Goal: Transaction & Acquisition: Purchase product/service

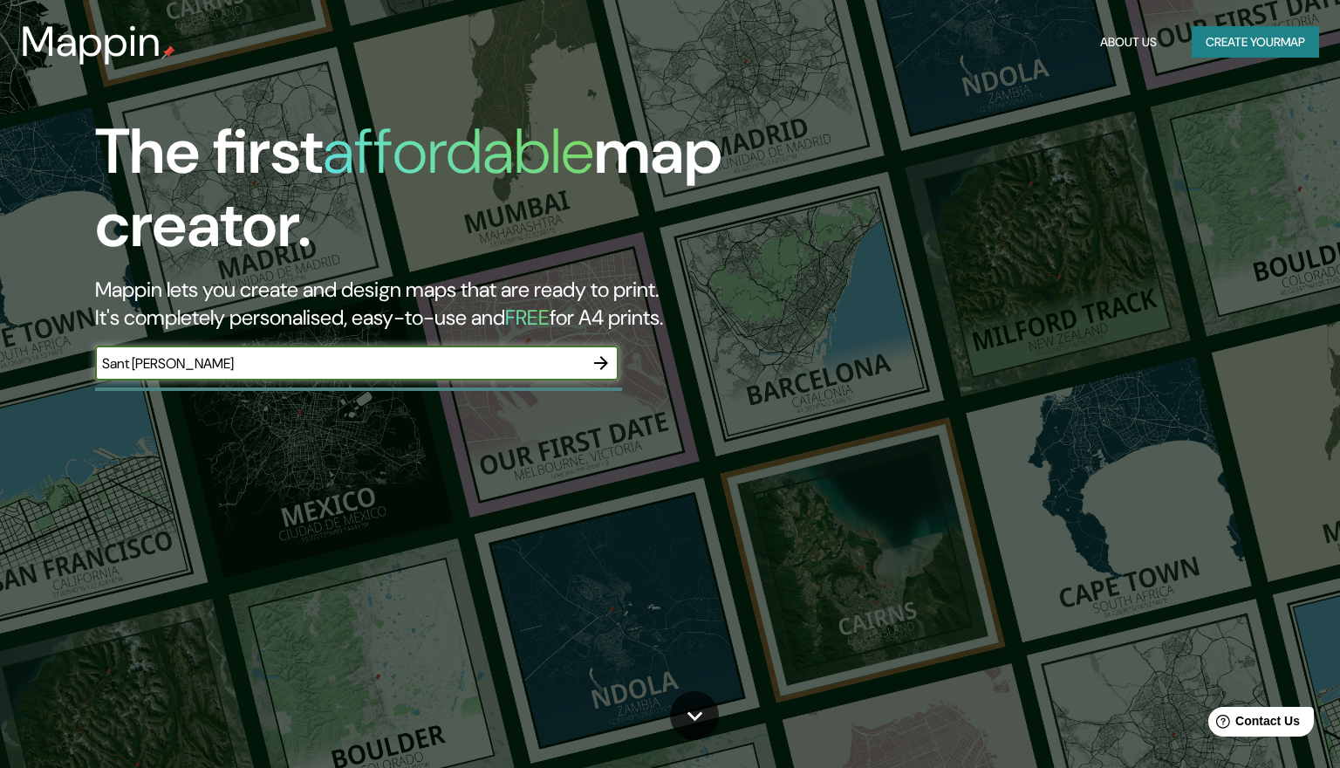
type input "Sant [PERSON_NAME]"
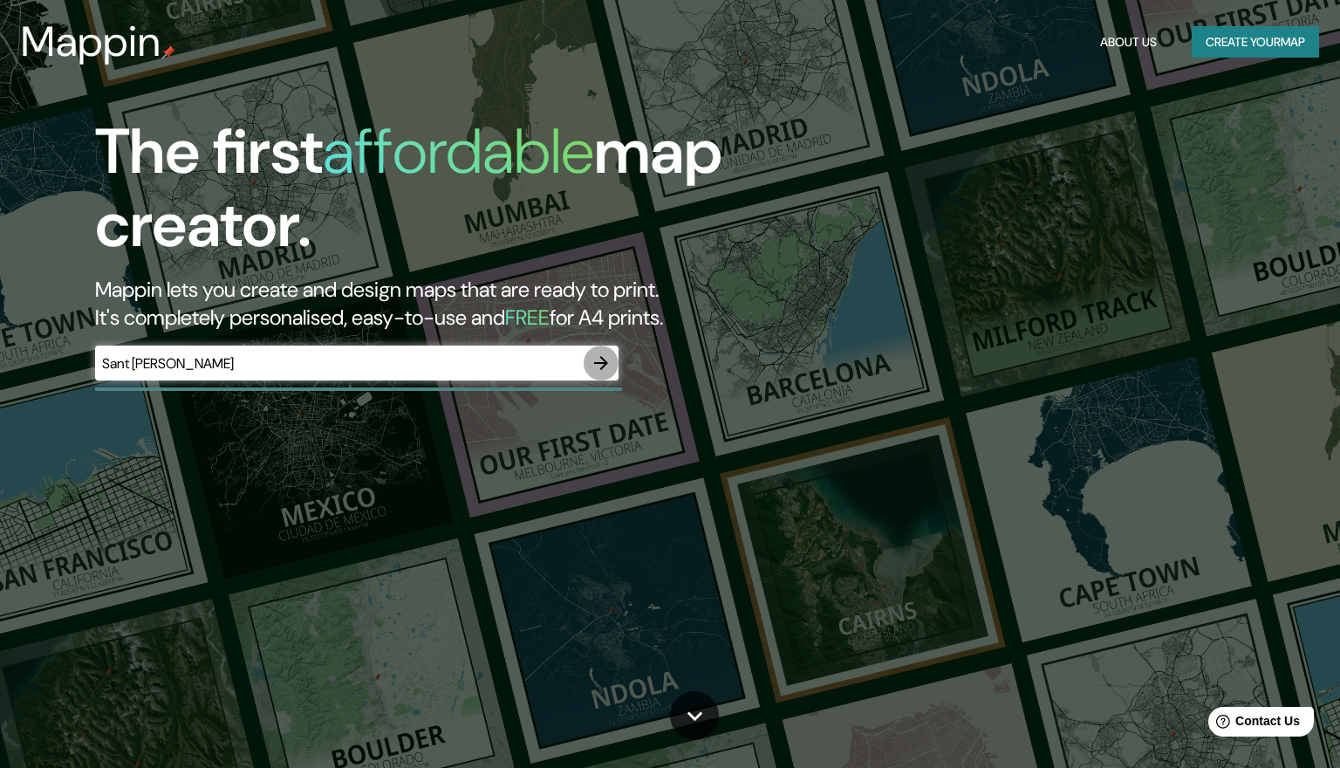
drag, startPoint x: 346, startPoint y: 347, endPoint x: 602, endPoint y: 359, distance: 255.9
click at [602, 359] on icon "button" at bounding box center [601, 362] width 21 height 21
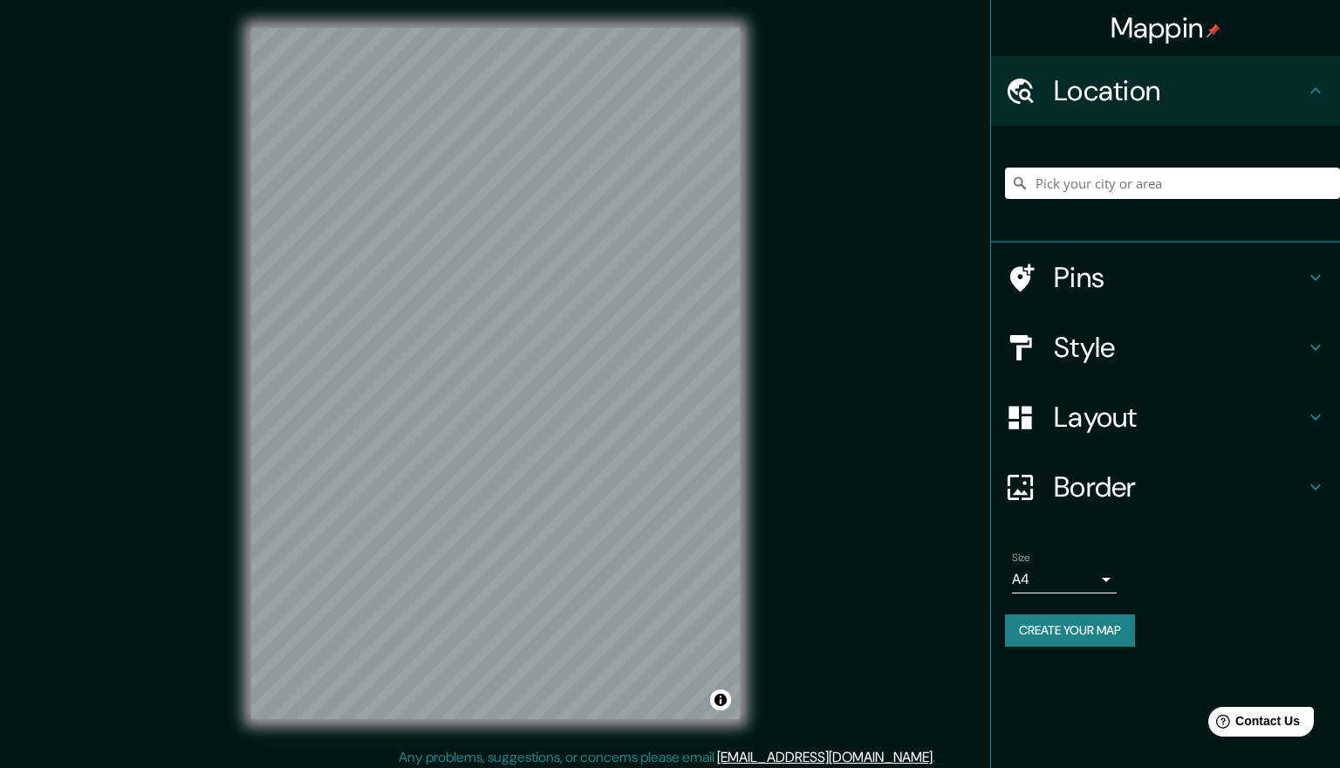
click at [1106, 585] on body "Mappin Location Pins Style Layout Border Choose a border. Hint : you can make l…" at bounding box center [670, 384] width 1340 height 768
click at [1044, 612] on li "A4" at bounding box center [1064, 611] width 105 height 31
click at [1099, 572] on body "Mappin Location Pins Style Layout Border Choose a border. Hint : you can make l…" at bounding box center [670, 384] width 1340 height 768
click at [646, 523] on div at bounding box center [670, 384] width 1340 height 768
click at [488, 388] on div at bounding box center [490, 383] width 14 height 14
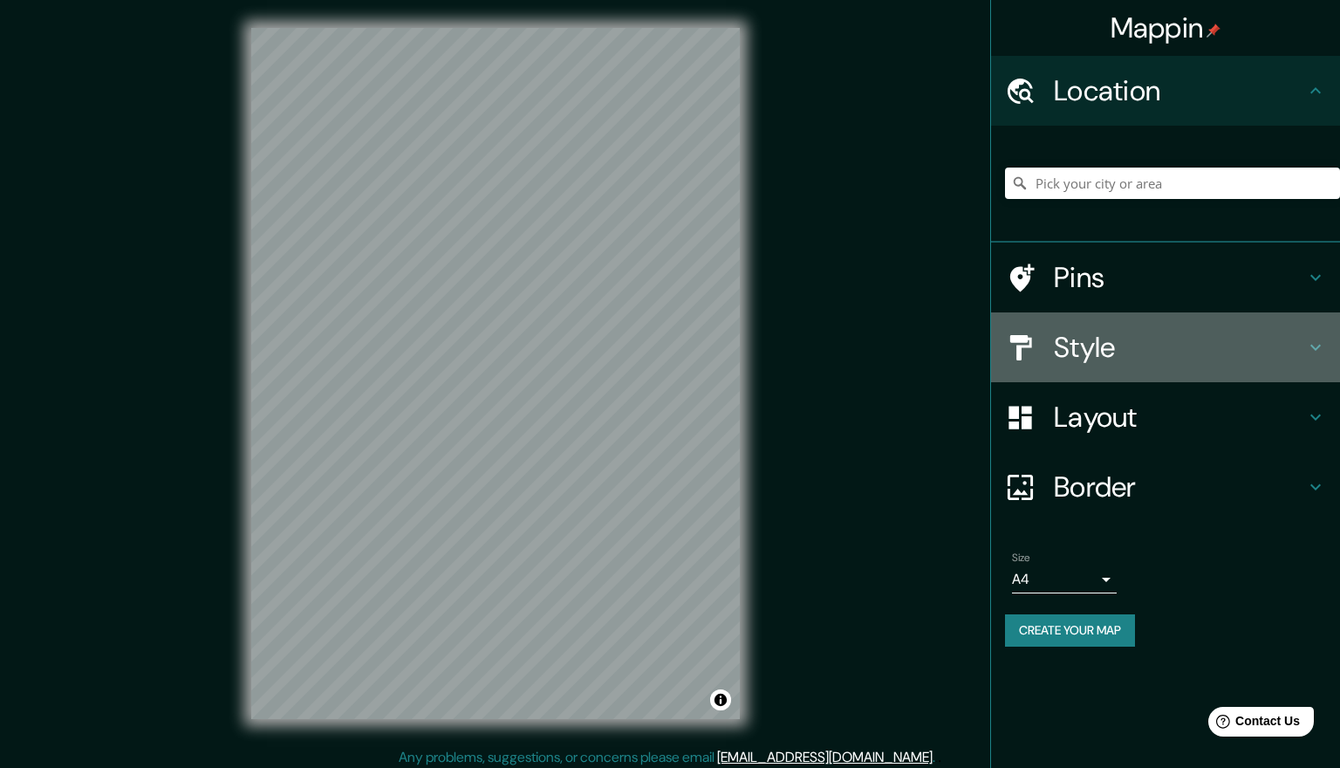
click at [1040, 349] on div at bounding box center [1029, 347] width 49 height 31
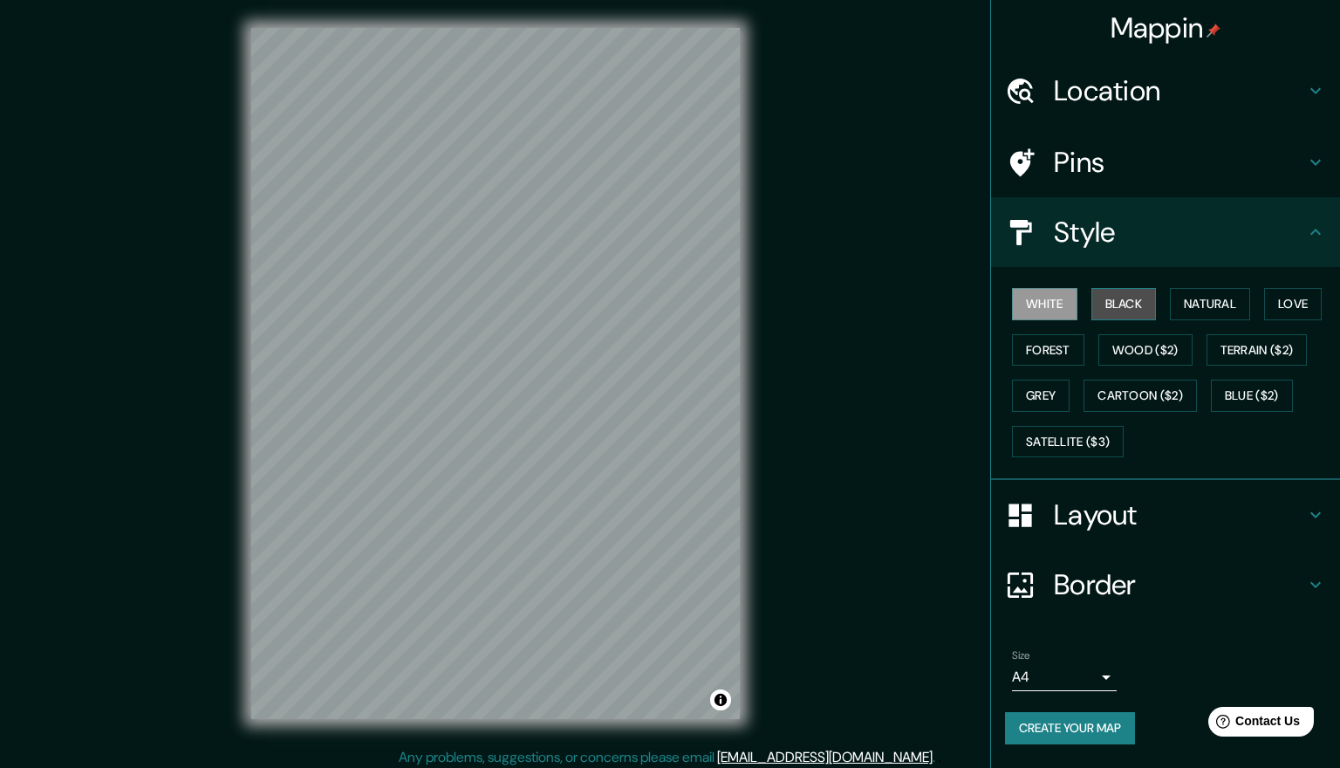
click at [1119, 304] on button "Black" at bounding box center [1124, 304] width 65 height 32
click at [1133, 295] on button "Black" at bounding box center [1124, 304] width 65 height 32
click at [1194, 297] on button "Natural" at bounding box center [1210, 304] width 80 height 32
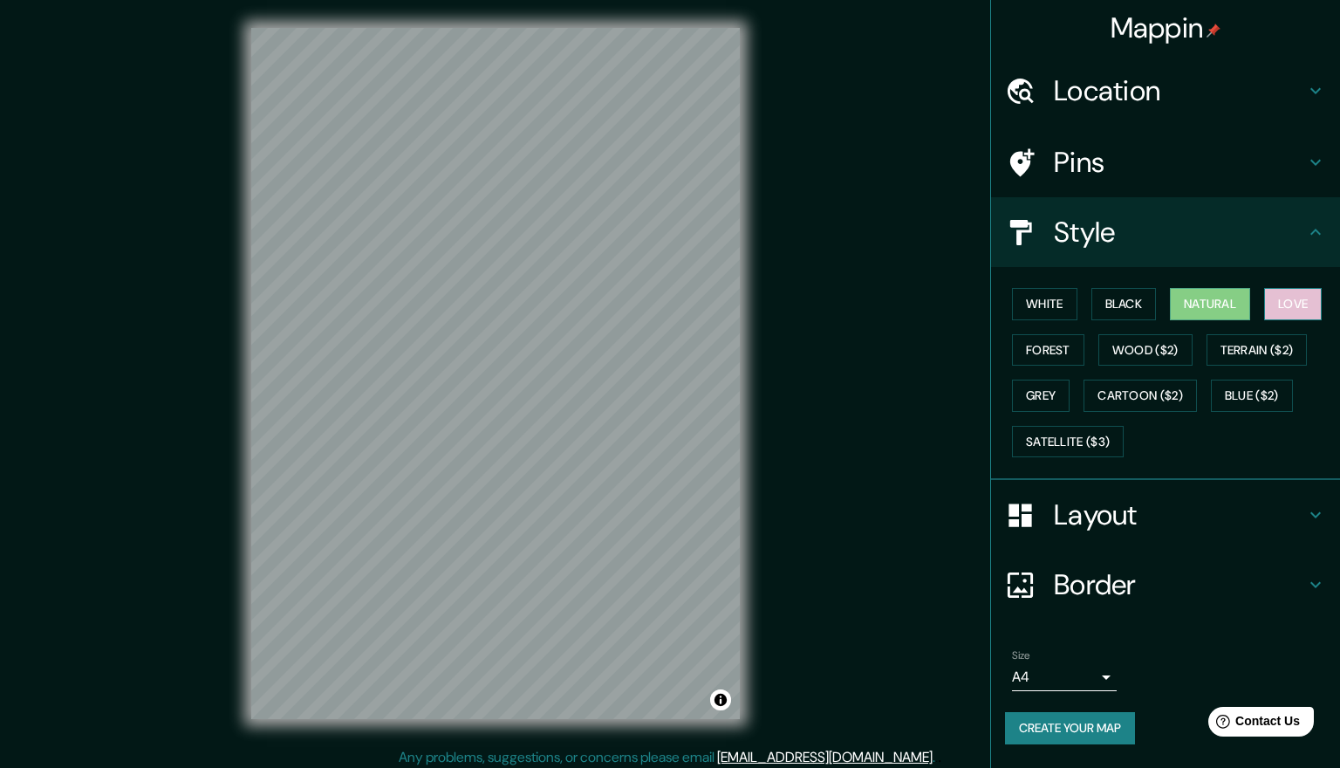
click at [1291, 302] on button "Love" at bounding box center [1293, 304] width 58 height 32
click at [1044, 342] on button "Forest" at bounding box center [1048, 350] width 72 height 32
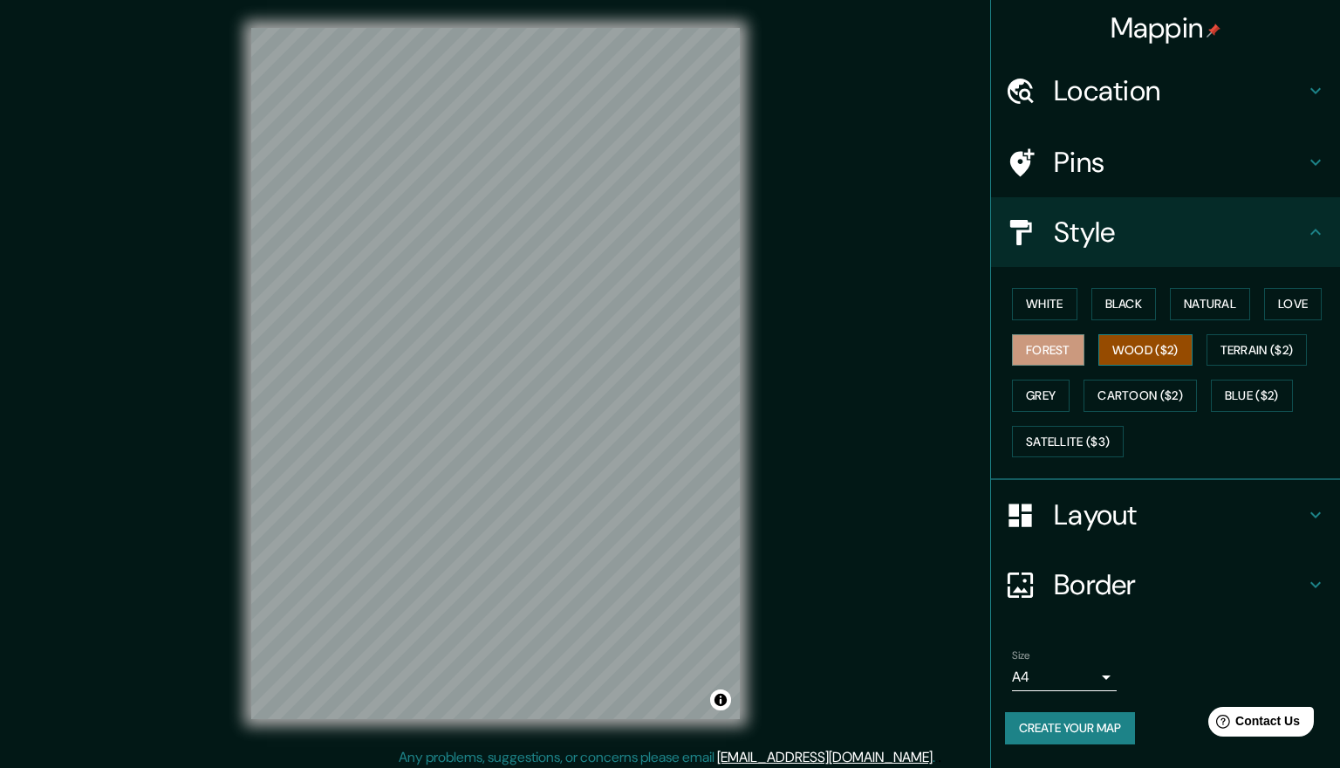
click at [1127, 343] on button "Wood ($2)" at bounding box center [1146, 350] width 94 height 32
click at [1049, 386] on button "Grey" at bounding box center [1041, 396] width 58 height 32
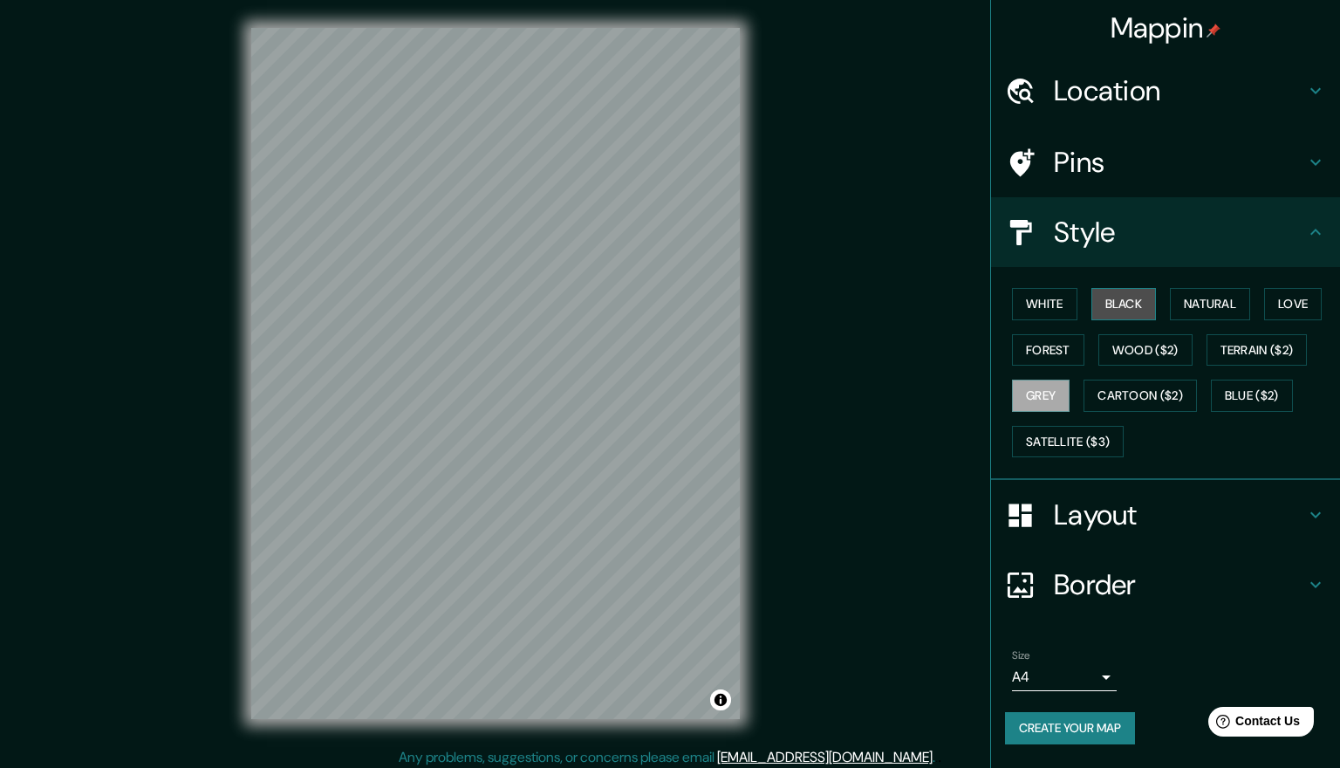
click at [1120, 294] on button "Black" at bounding box center [1124, 304] width 65 height 32
click at [1031, 157] on icon at bounding box center [1020, 162] width 31 height 31
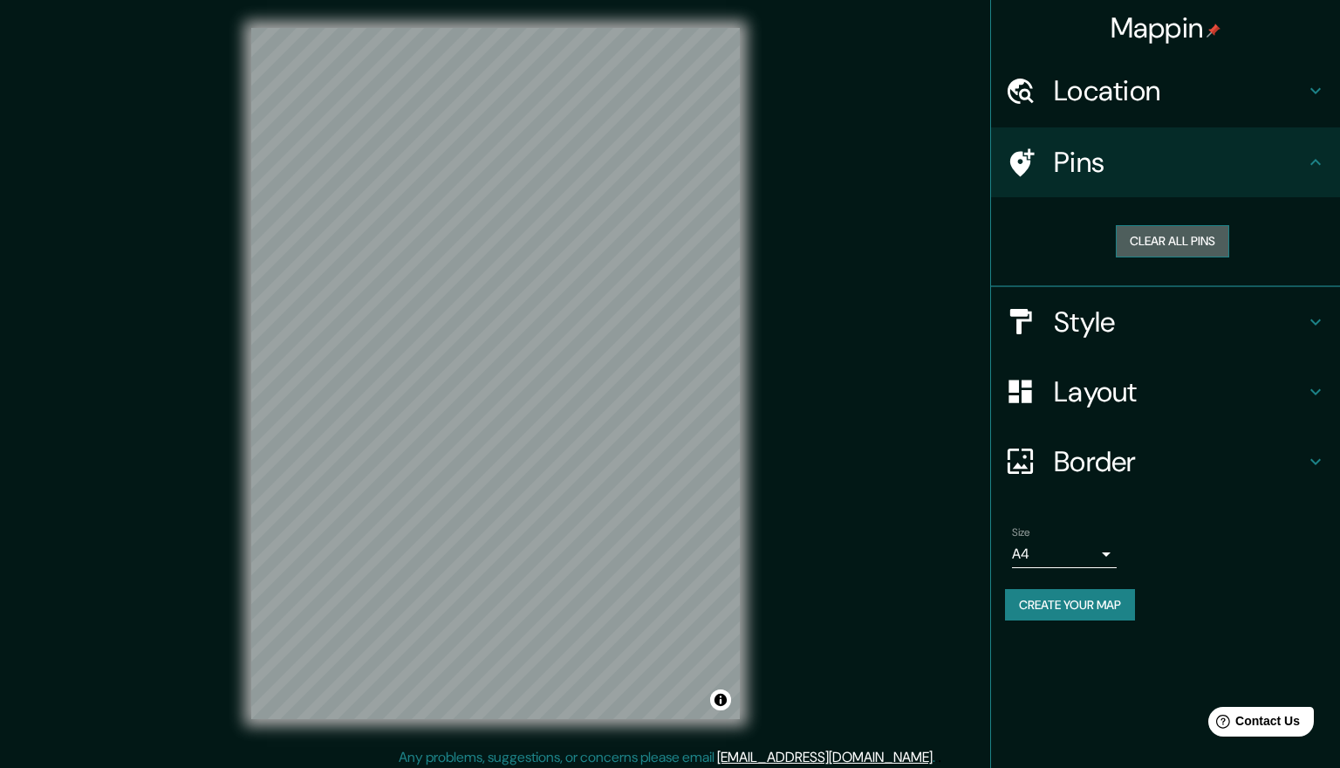
click at [1194, 237] on button "Clear all pins" at bounding box center [1172, 241] width 113 height 32
click at [450, 15] on div "© Mapbox © OpenStreetMap Improve this map" at bounding box center [495, 373] width 544 height 747
click at [1044, 388] on div at bounding box center [1029, 391] width 49 height 31
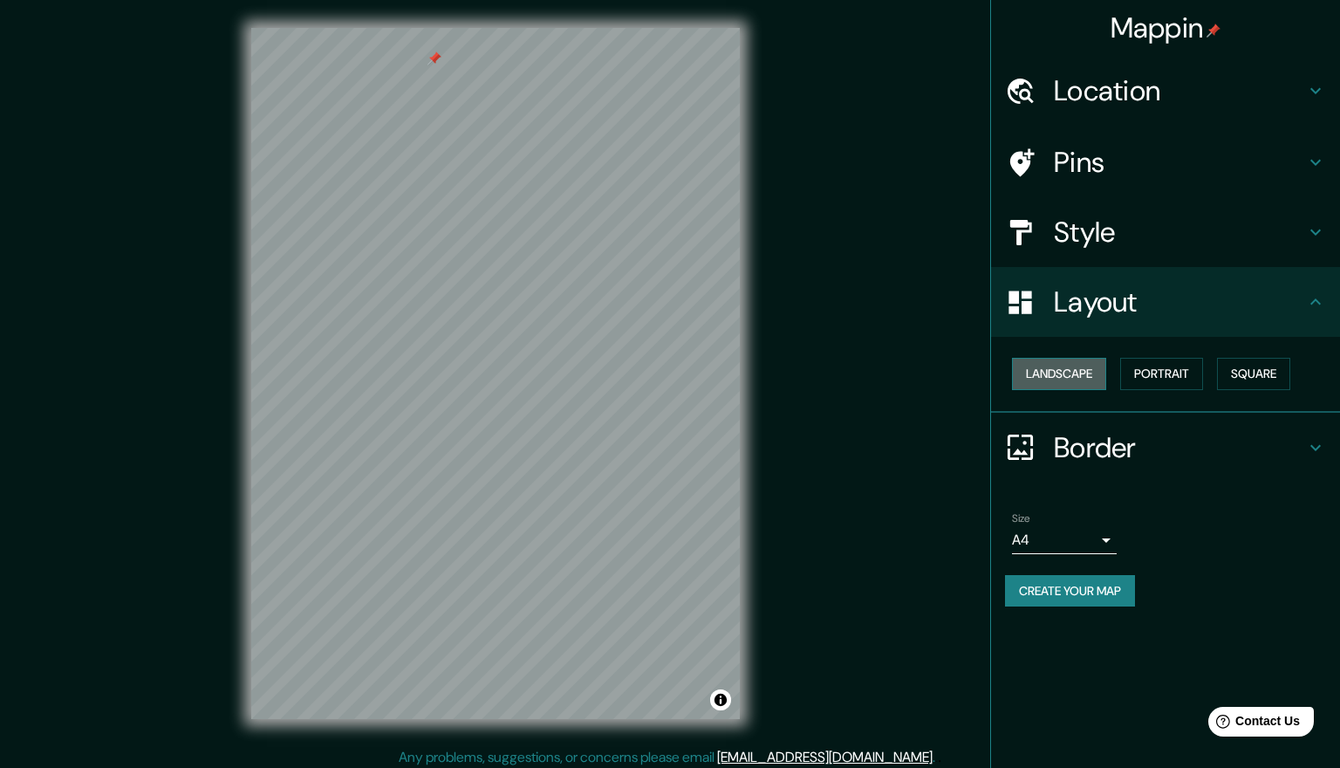
click at [1077, 374] on button "Landscape" at bounding box center [1059, 374] width 94 height 32
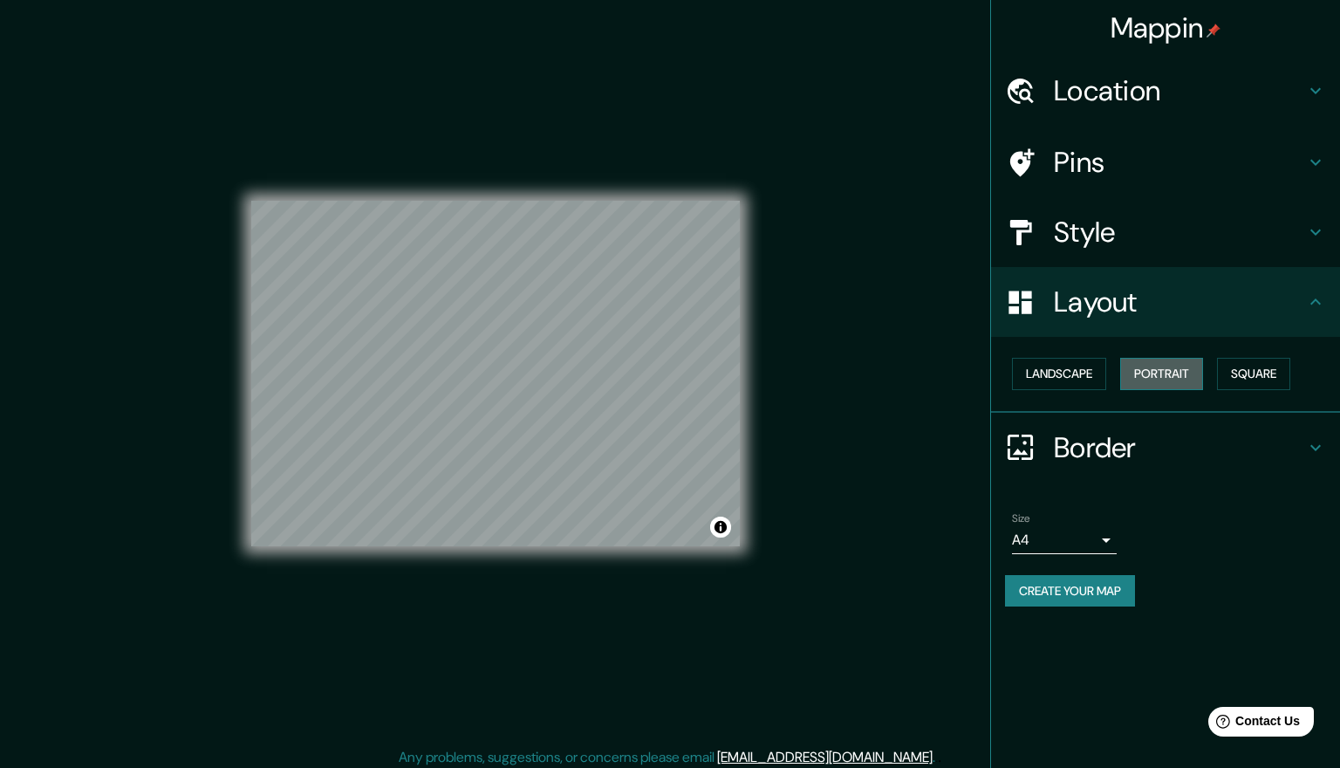
click at [1152, 366] on button "Portrait" at bounding box center [1161, 374] width 83 height 32
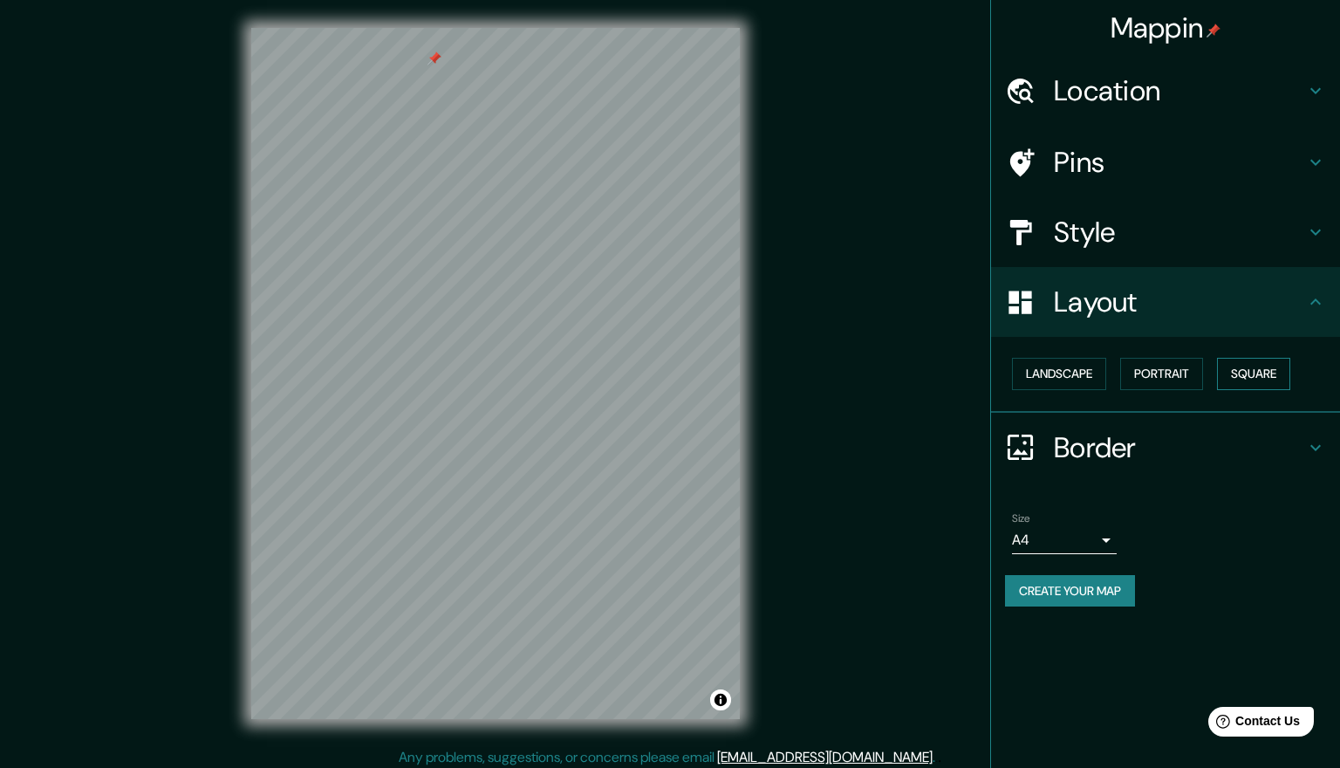
click at [1240, 366] on button "Square" at bounding box center [1253, 374] width 73 height 32
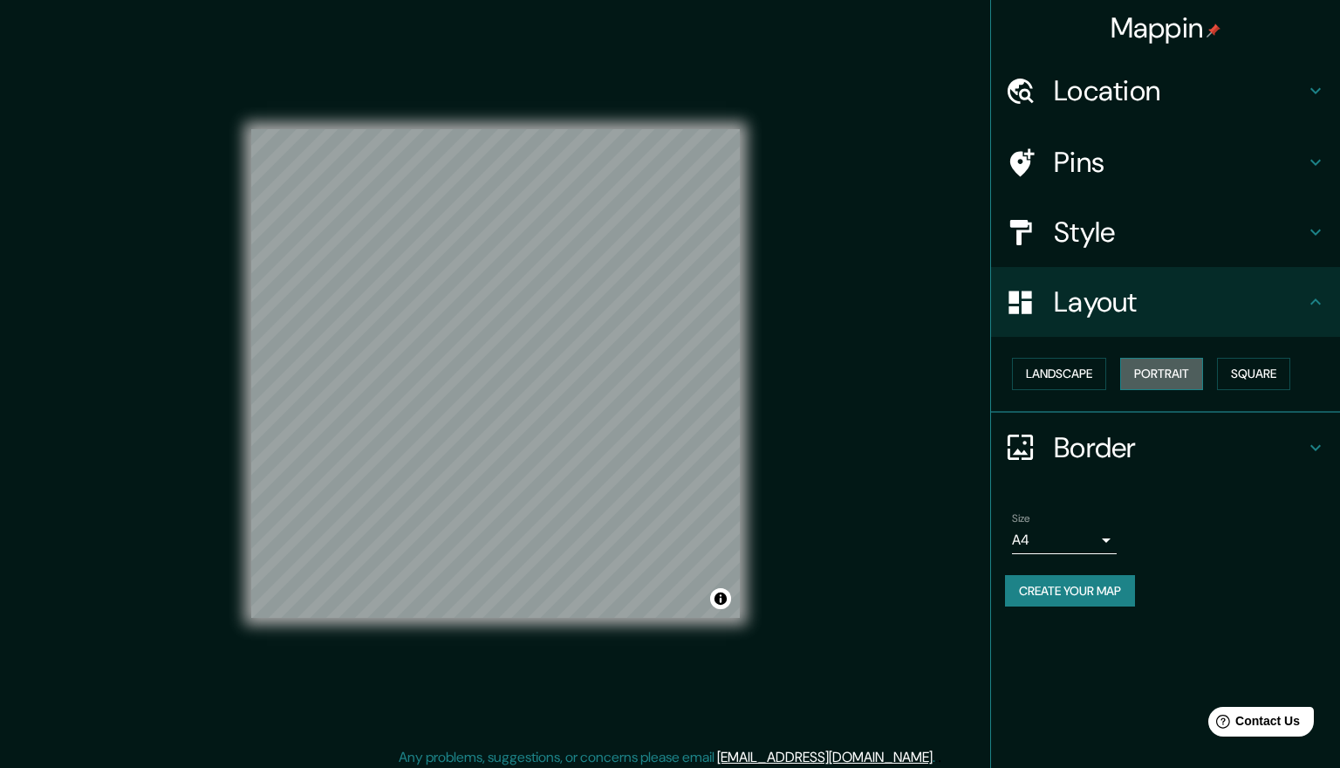
click at [1176, 373] on button "Portrait" at bounding box center [1161, 374] width 83 height 32
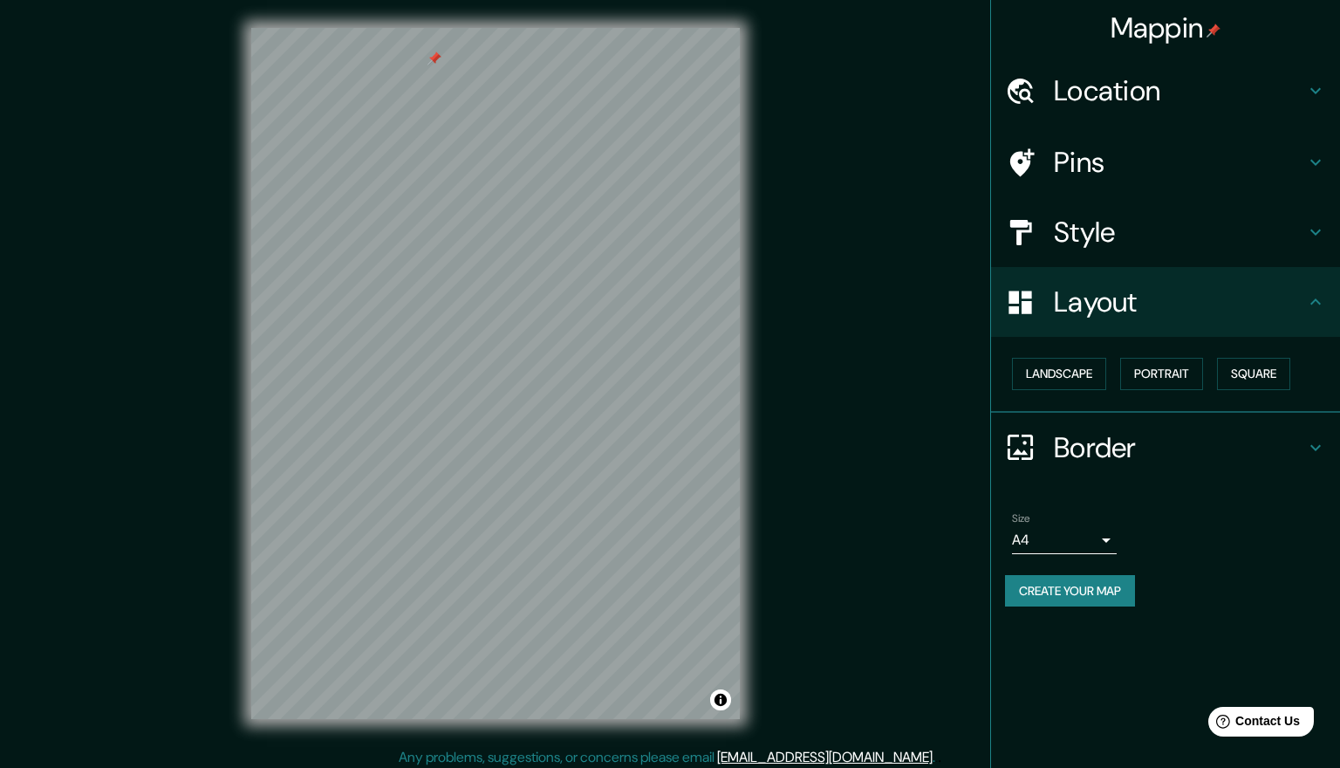
click at [1119, 444] on h4 "Border" at bounding box center [1179, 447] width 251 height 35
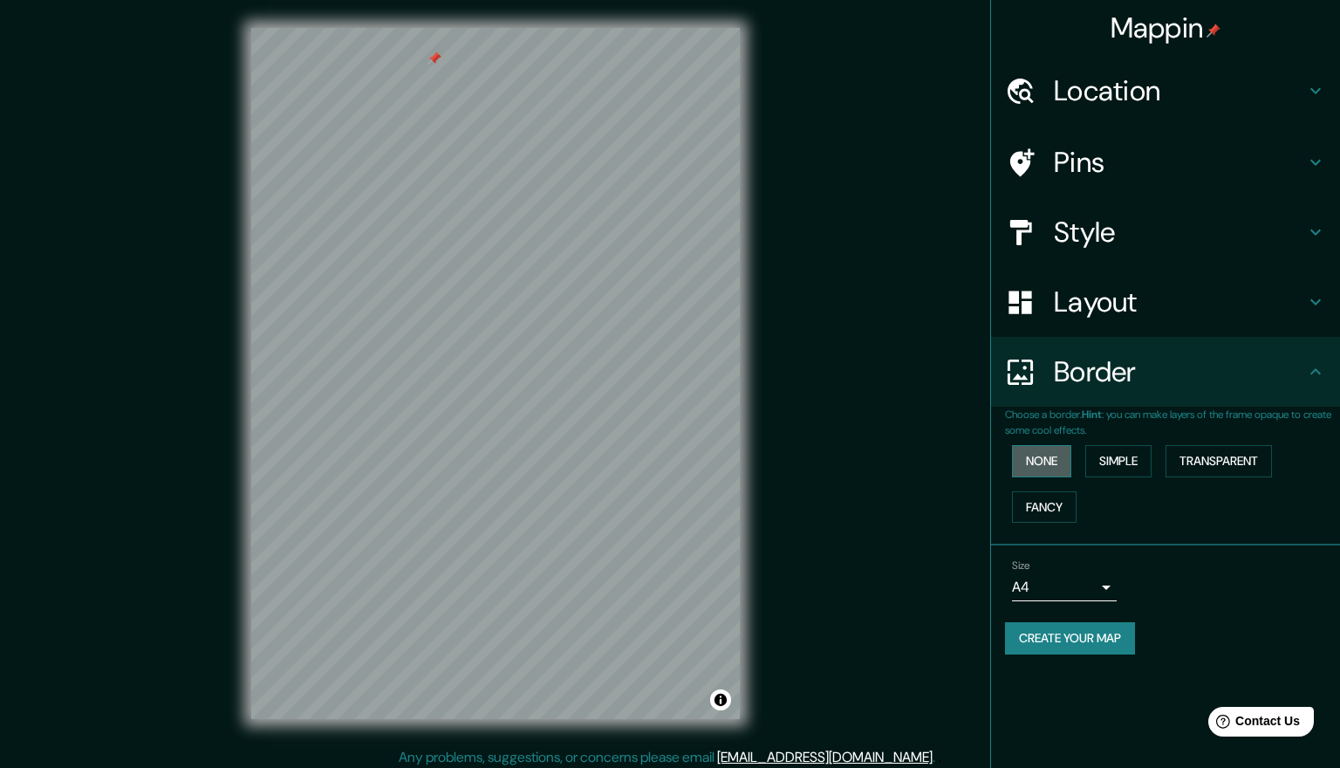
click at [1051, 454] on button "None" at bounding box center [1041, 461] width 59 height 32
click at [1113, 460] on button "Simple" at bounding box center [1118, 461] width 66 height 32
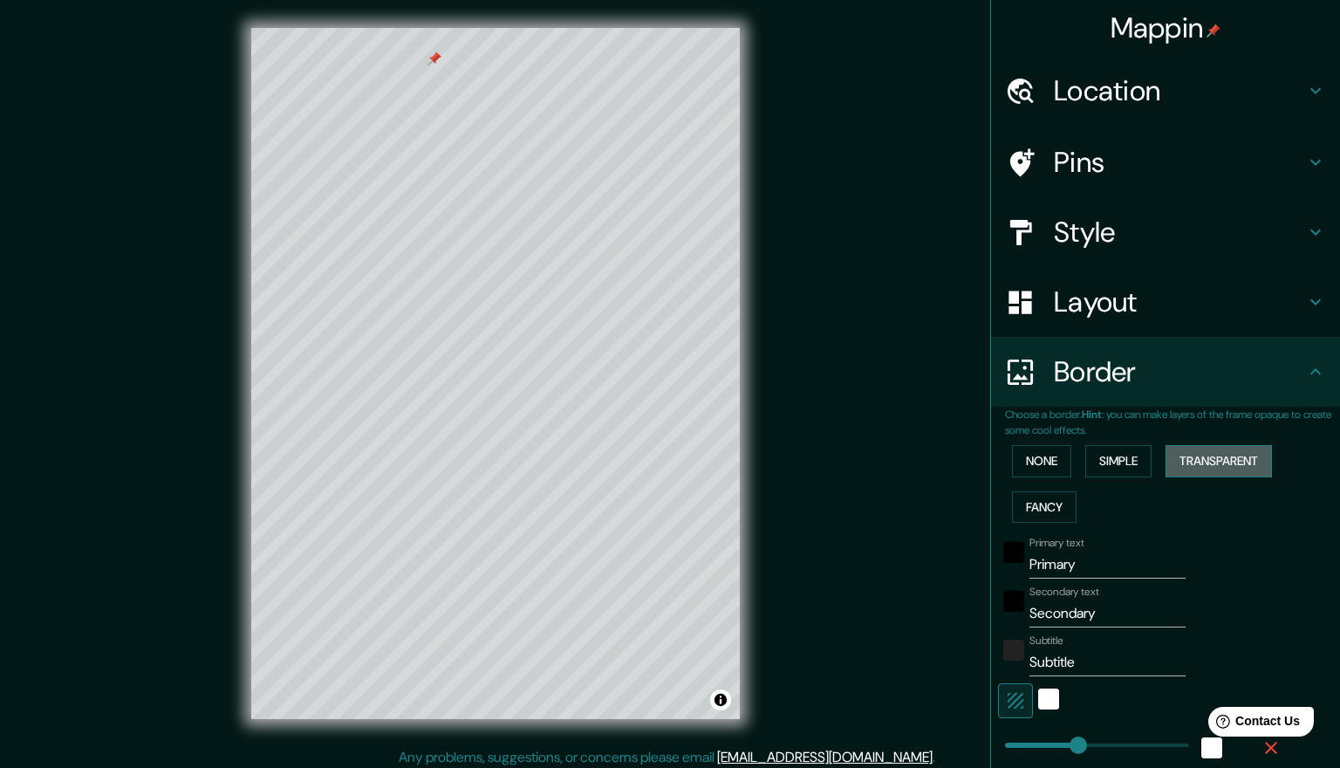
click at [1224, 448] on button "Transparent" at bounding box center [1219, 461] width 106 height 32
click at [1057, 495] on button "Fancy" at bounding box center [1044, 507] width 65 height 32
click at [1044, 459] on button "None" at bounding box center [1041, 461] width 59 height 32
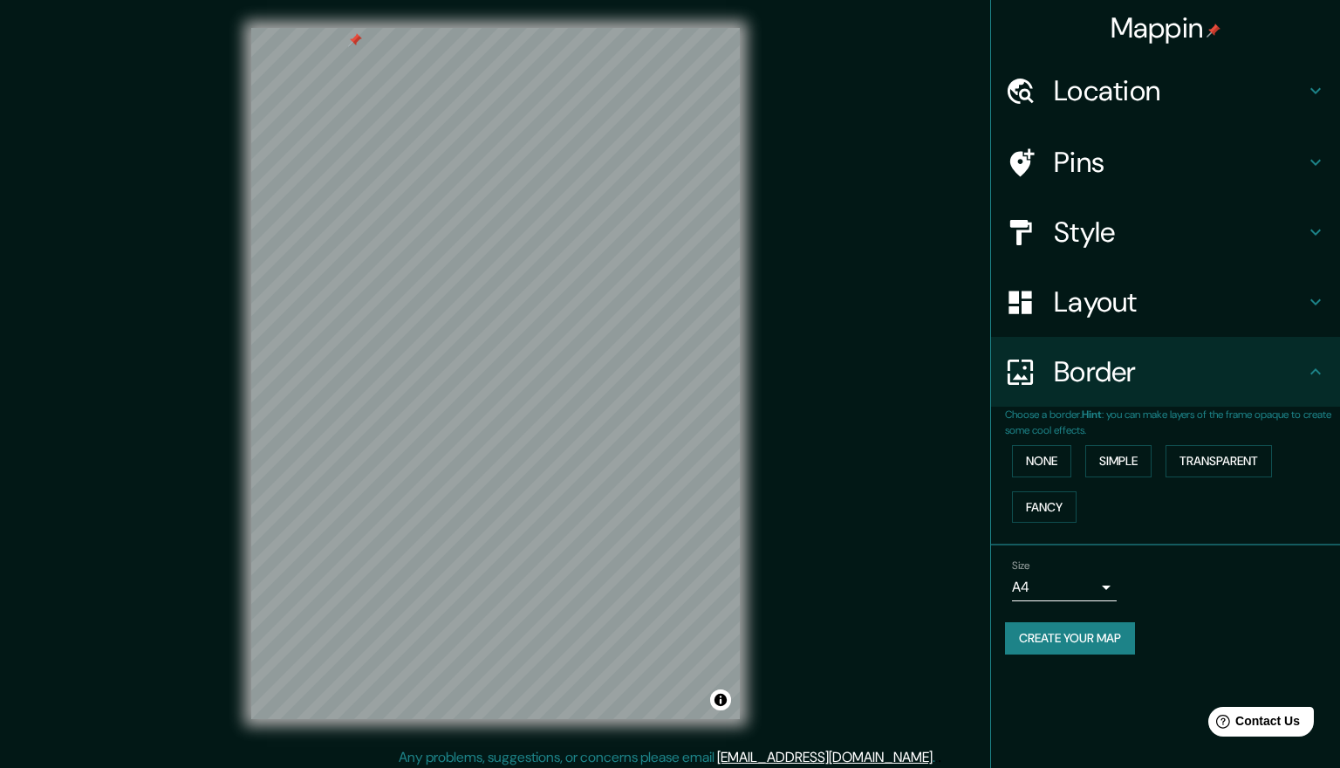
click at [1062, 157] on h4 "Pins" at bounding box center [1179, 162] width 251 height 35
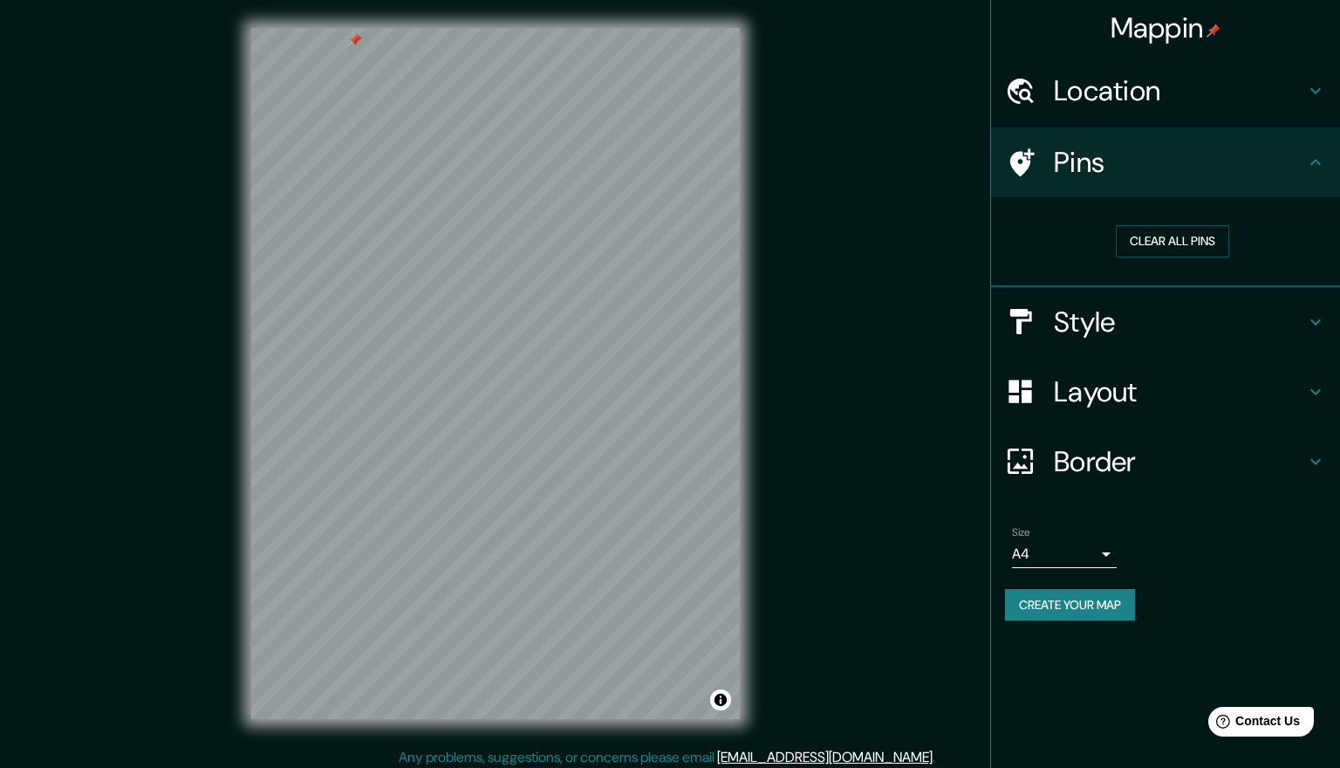
click at [1114, 592] on button "Create your map" at bounding box center [1070, 605] width 130 height 32
click at [1024, 154] on icon at bounding box center [1020, 162] width 31 height 31
click at [1153, 229] on button "Clear all pins" at bounding box center [1172, 241] width 113 height 32
click at [1094, 600] on div "Create your map" at bounding box center [1165, 605] width 321 height 32
click at [1102, 547] on body "Mappin Location Pins Clear all pins Style Layout Border Choose a border. Hint :…" at bounding box center [670, 384] width 1340 height 768
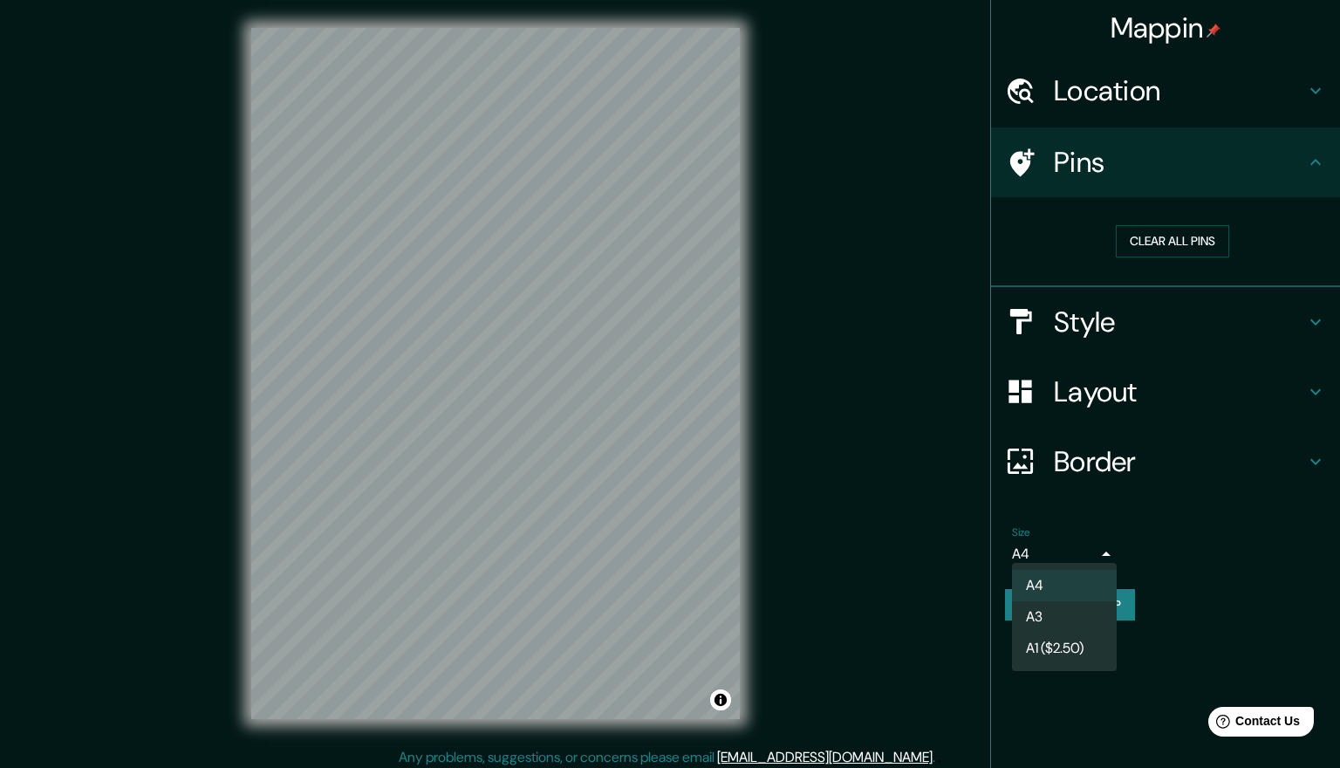
click at [1056, 605] on li "A3" at bounding box center [1064, 616] width 105 height 31
type input "a4"
